Goal: Transaction & Acquisition: Purchase product/service

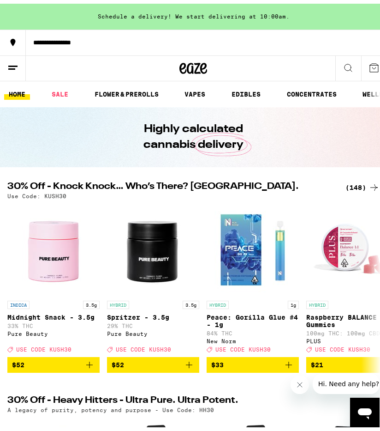
click at [369, 185] on icon at bounding box center [374, 183] width 11 height 11
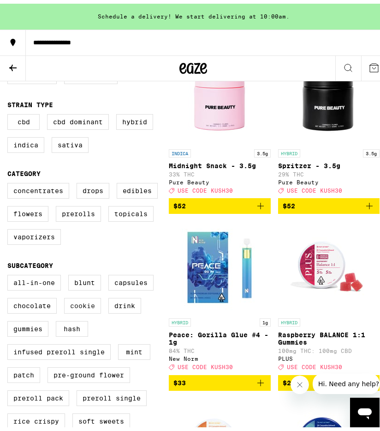
scroll to position [243, 0]
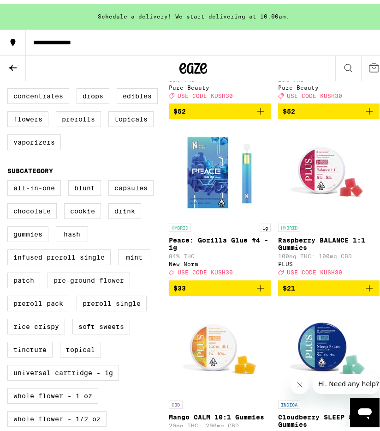
click at [76, 284] on label "Pre-ground Flower" at bounding box center [89, 277] width 83 height 16
click at [10, 178] on input "Pre-ground Flower" at bounding box center [9, 178] width 0 height 0
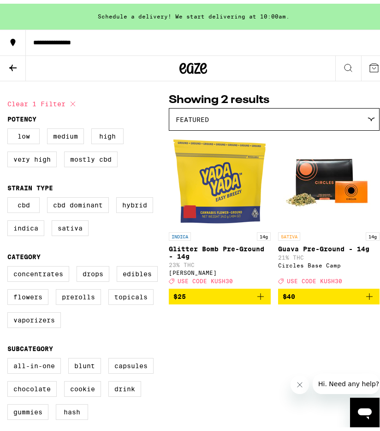
scroll to position [72, 0]
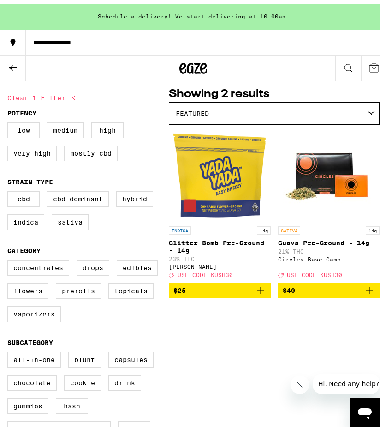
click at [364, 292] on icon "Add to bag" at bounding box center [369, 286] width 11 height 11
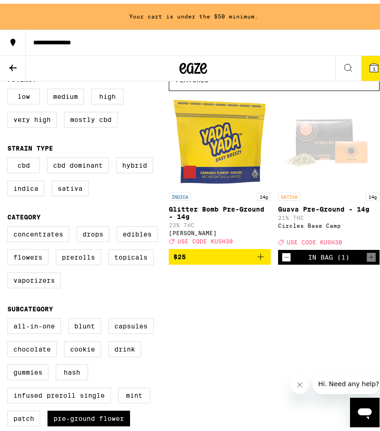
scroll to position [253, 0]
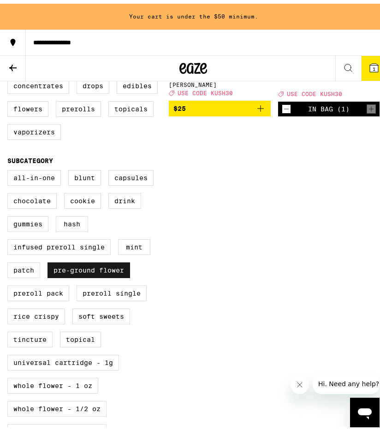
click at [96, 274] on label "Pre-ground Flower" at bounding box center [89, 267] width 83 height 16
click at [10, 168] on input "Pre-ground Flower" at bounding box center [9, 168] width 0 height 0
checkbox input "false"
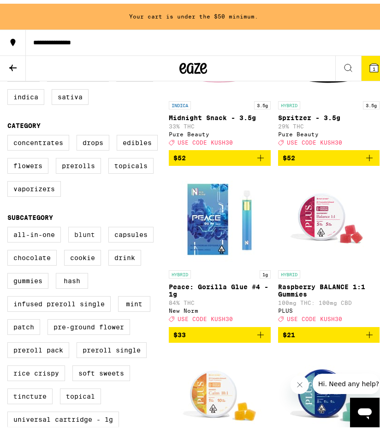
scroll to position [191, 0]
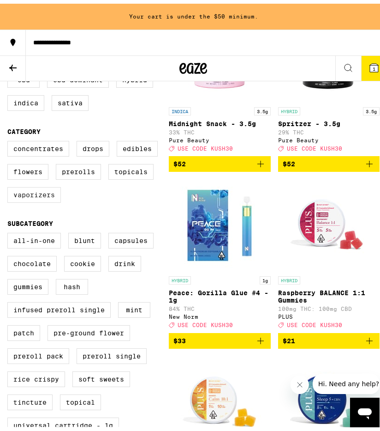
click at [40, 199] on label "Vaporizers" at bounding box center [34, 191] width 54 height 16
click at [10, 139] on input "Vaporizers" at bounding box center [9, 139] width 0 height 0
checkbox input "true"
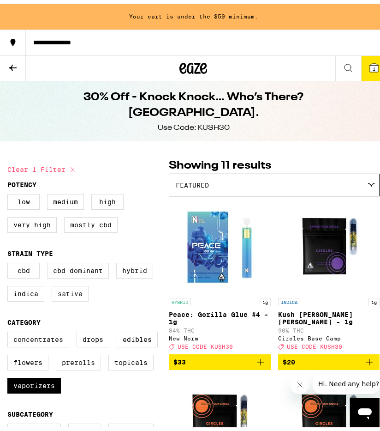
click at [73, 294] on label "Sativa" at bounding box center [70, 290] width 37 height 16
click at [10, 261] on input "Sativa" at bounding box center [9, 260] width 0 height 0
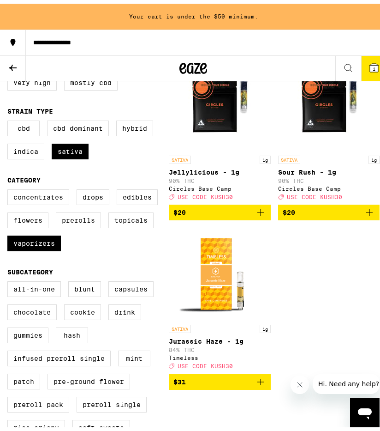
scroll to position [148, 0]
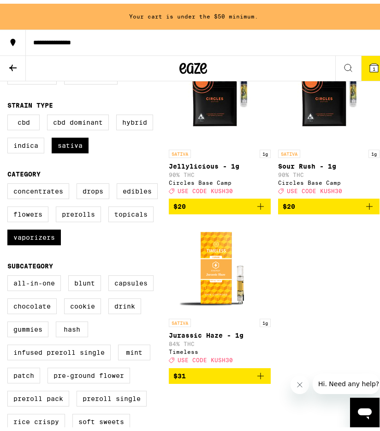
click at [230, 266] on img "Open page for Jurassic Haze - 1g from Timeless" at bounding box center [220, 264] width 92 height 92
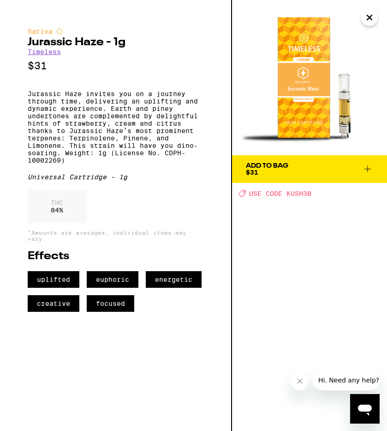
click at [374, 18] on icon "Close" at bounding box center [369, 18] width 11 height 14
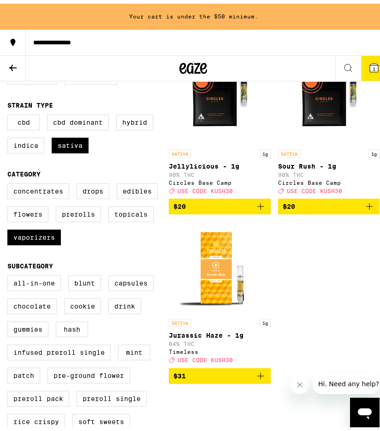
scroll to position [51, 0]
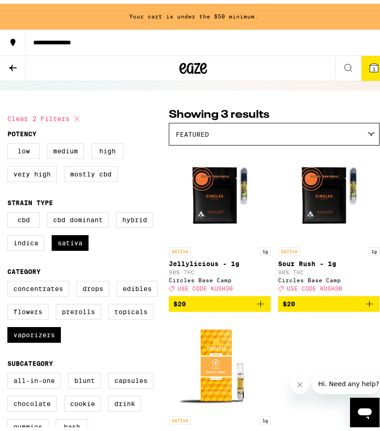
click at [196, 193] on img "Open page for Jellylicious - 1g from Circles Base Camp" at bounding box center [220, 192] width 92 height 92
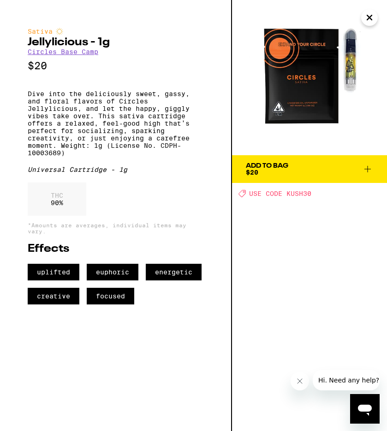
click at [375, 15] on icon "Close" at bounding box center [369, 18] width 11 height 14
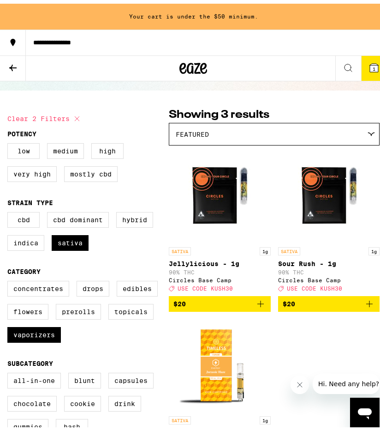
scroll to position [162, 0]
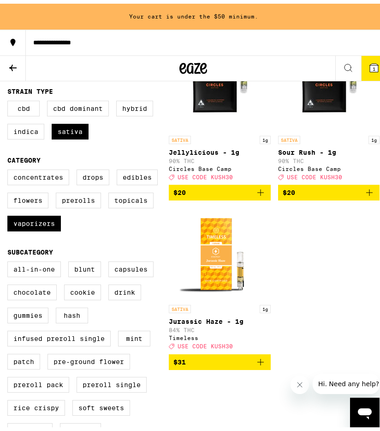
click at [258, 362] on icon "Add to bag" at bounding box center [261, 358] width 6 height 6
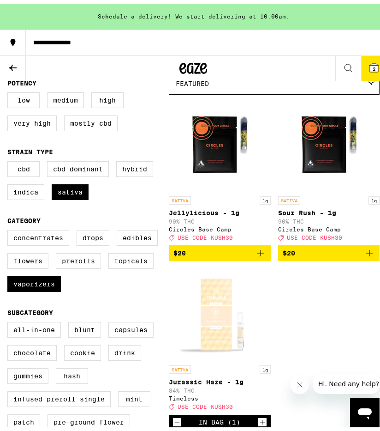
scroll to position [54, 0]
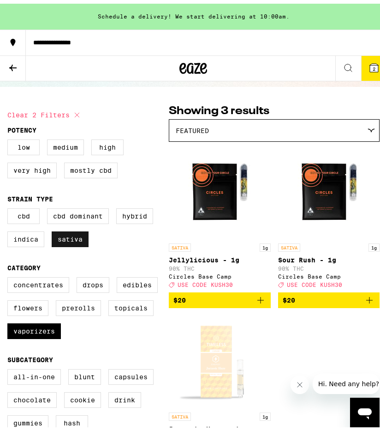
click at [62, 239] on label "Sativa" at bounding box center [70, 236] width 37 height 16
click at [10, 206] on input "Sativa" at bounding box center [9, 206] width 0 height 0
checkbox input "false"
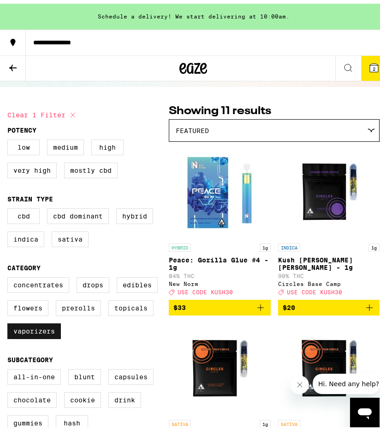
click at [51, 335] on label "Vaporizers" at bounding box center [34, 327] width 54 height 16
click at [10, 275] on input "Vaporizers" at bounding box center [9, 275] width 0 height 0
checkbox input "false"
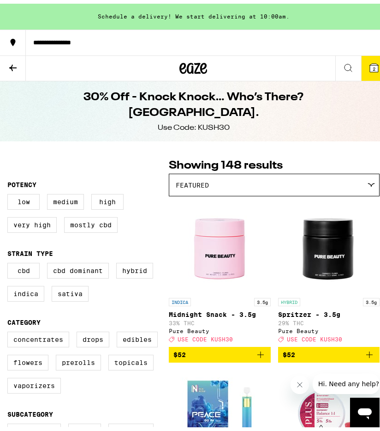
scroll to position [6, 0]
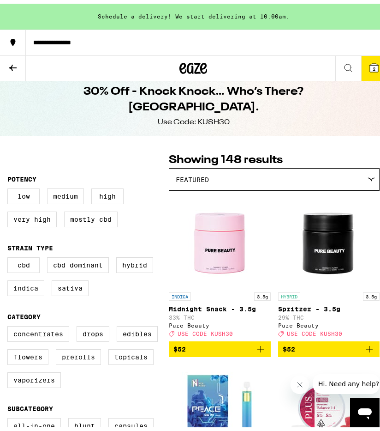
click at [17, 291] on label "Indica" at bounding box center [25, 285] width 37 height 16
click at [10, 255] on input "Indica" at bounding box center [9, 255] width 0 height 0
checkbox input "true"
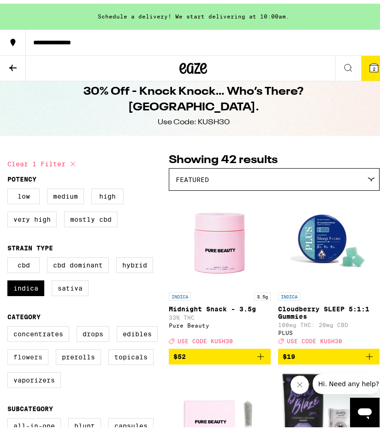
click at [42, 360] on label "Flowers" at bounding box center [27, 353] width 41 height 16
click at [10, 324] on input "Flowers" at bounding box center [9, 324] width 0 height 0
checkbox input "true"
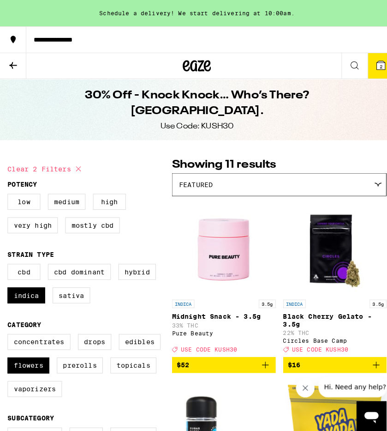
scroll to position [58, 0]
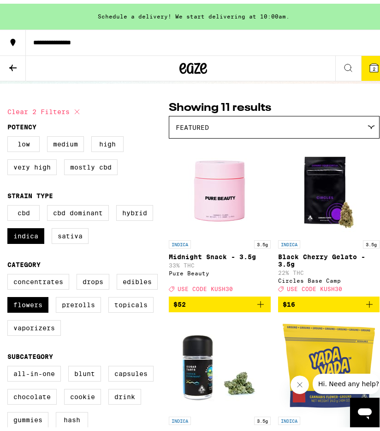
click at [367, 304] on icon "Add to bag" at bounding box center [370, 300] width 6 height 6
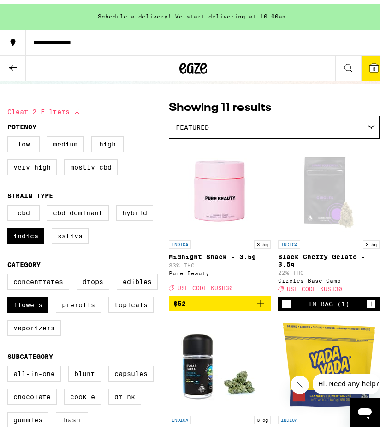
click at [370, 62] on icon at bounding box center [374, 64] width 8 height 8
